Goal: Check status

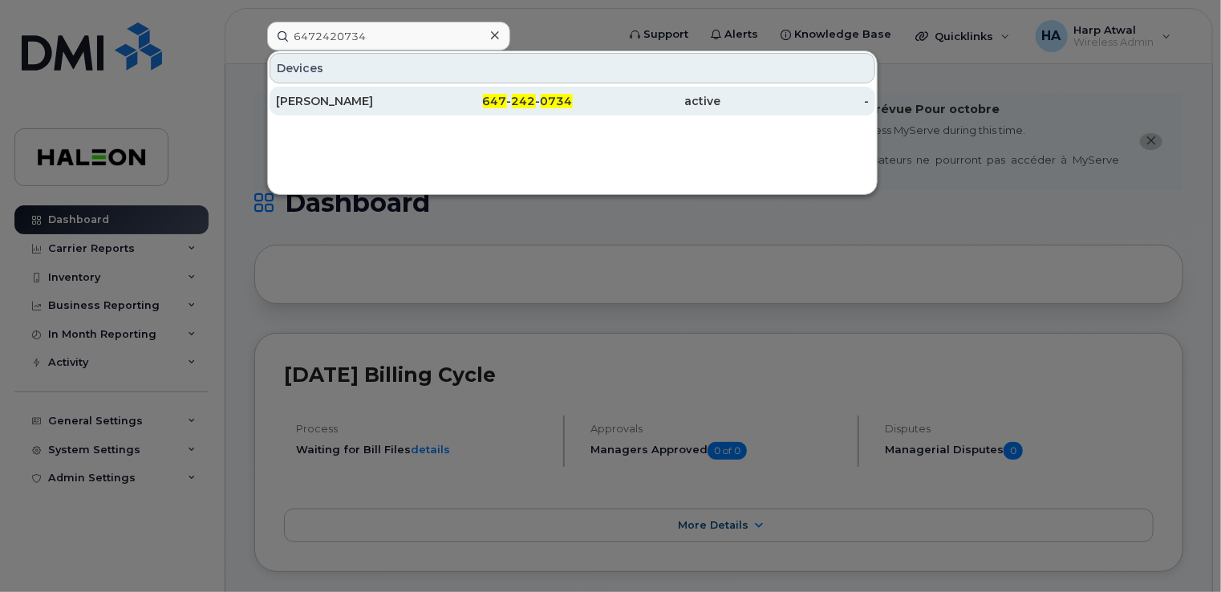
click at [367, 101] on div "[PERSON_NAME]" at bounding box center [350, 101] width 148 height 16
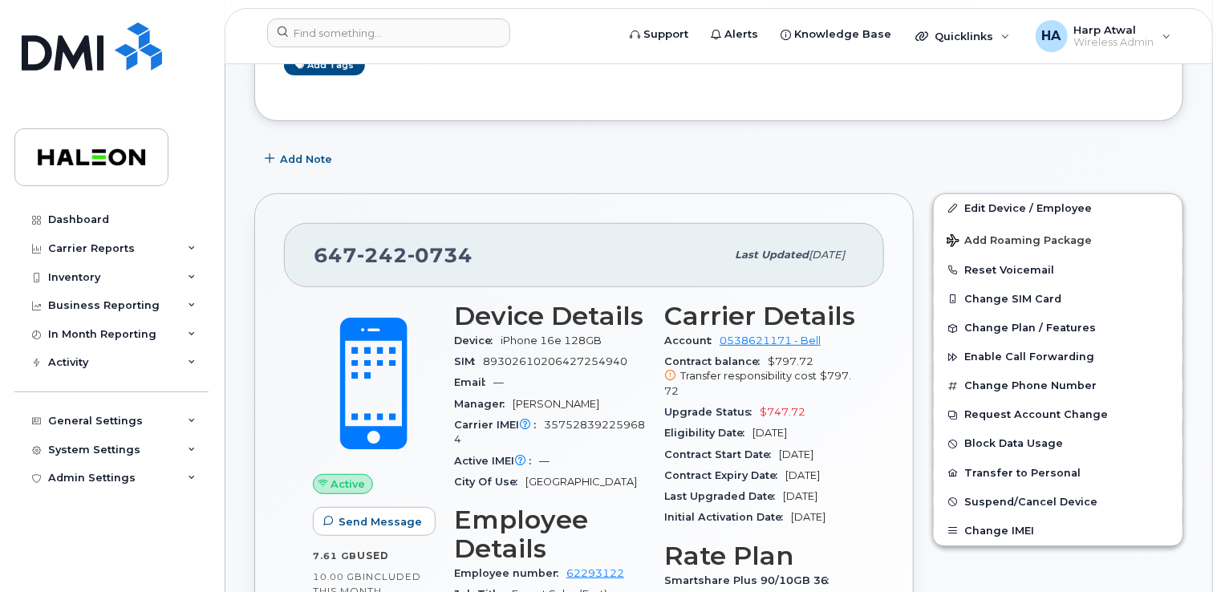
scroll to position [282, 0]
drag, startPoint x: 809, startPoint y: 393, endPoint x: 759, endPoint y: 386, distance: 50.3
click at [759, 401] on div "Upgrade Status $747.72" at bounding box center [759, 411] width 191 height 21
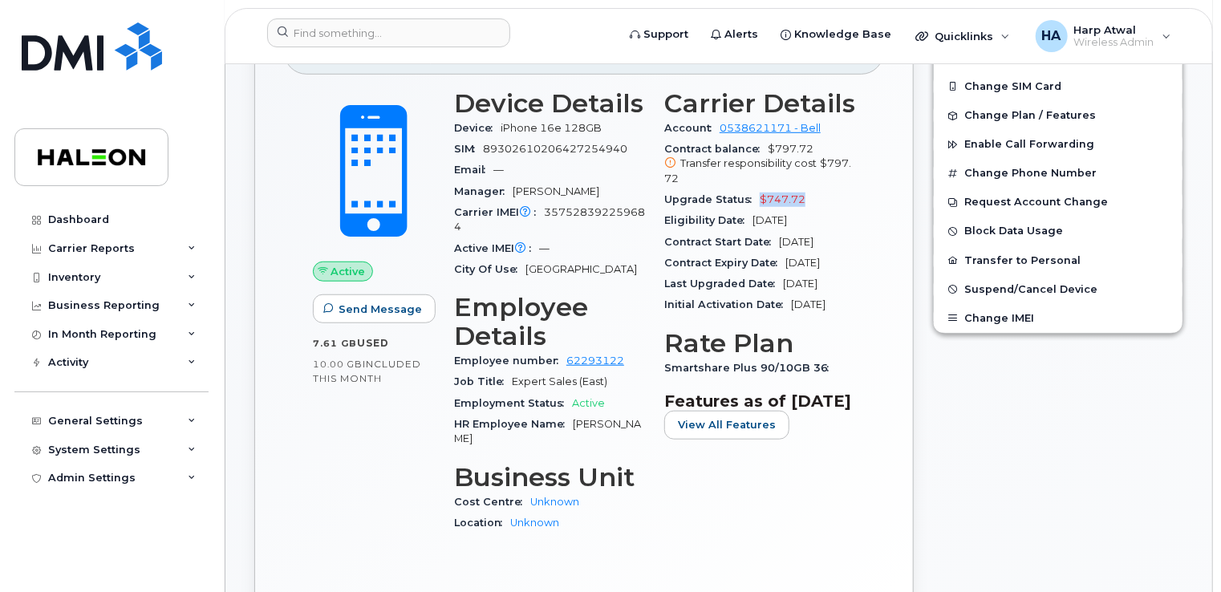
scroll to position [518, 0]
